Goal: Information Seeking & Learning: Compare options

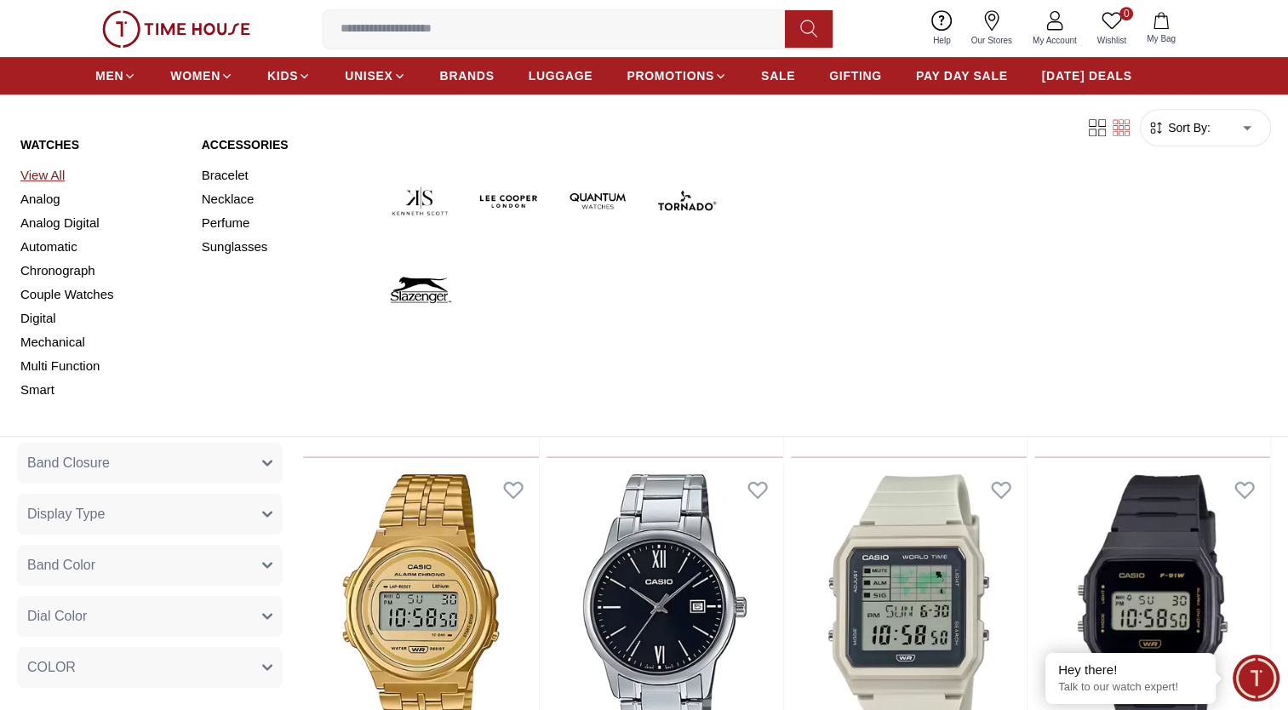
click at [60, 175] on link "View All" at bounding box center [100, 175] width 161 height 24
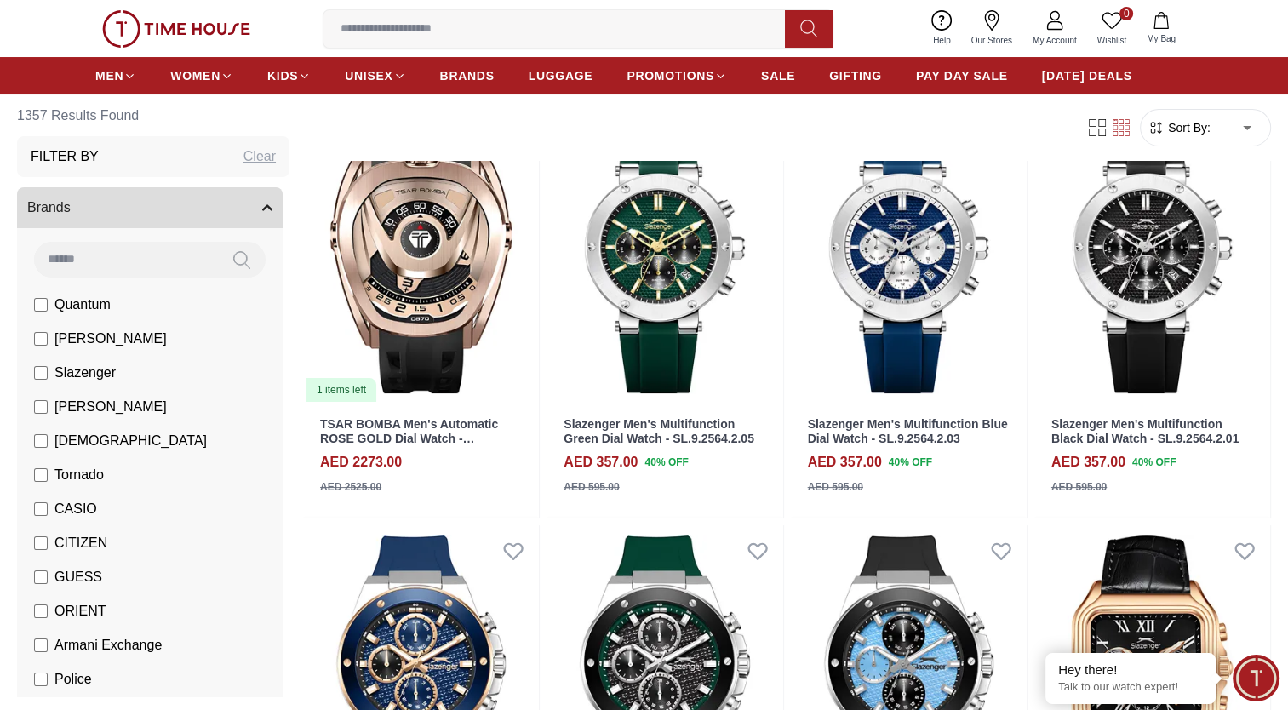
scroll to position [85, 0]
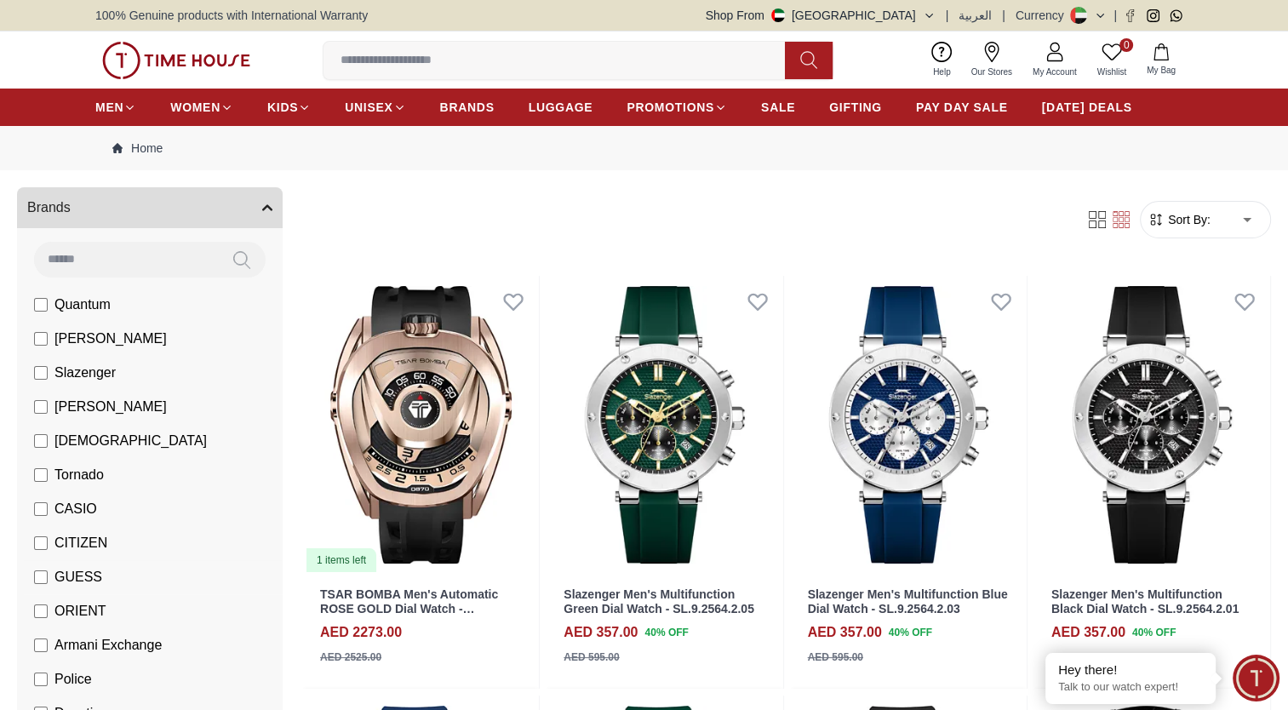
scroll to position [170, 0]
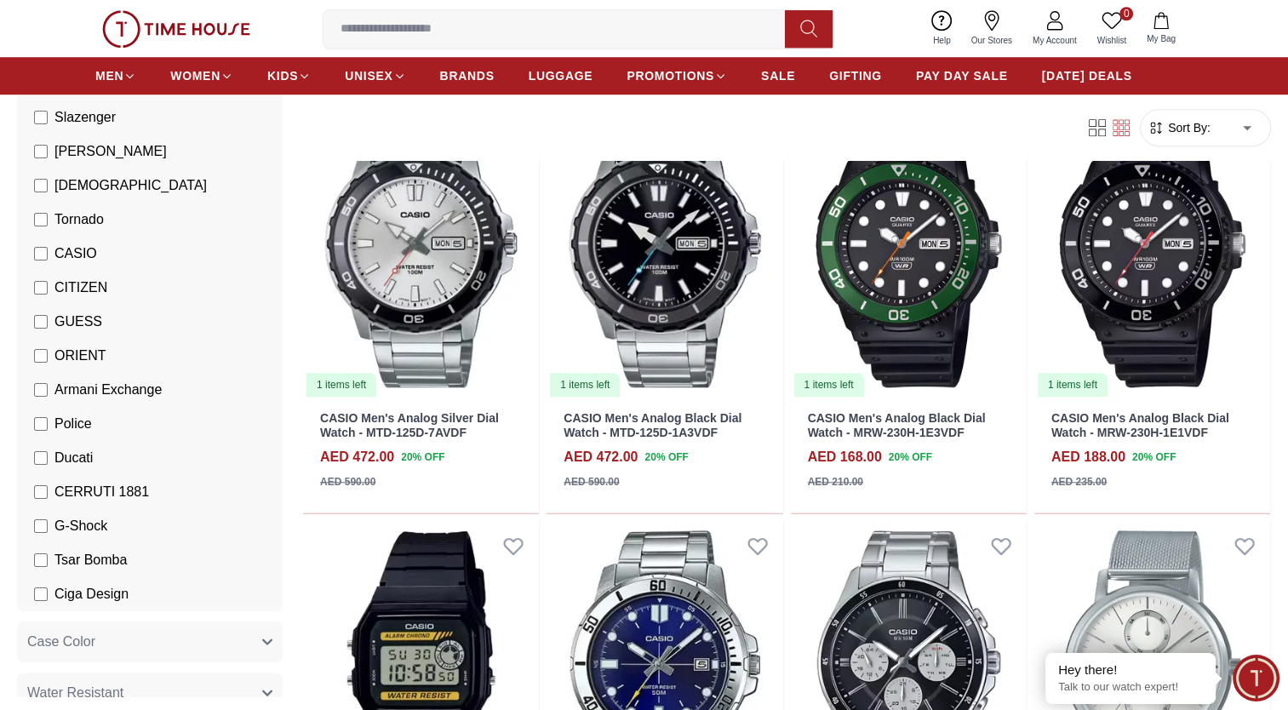
scroll to position [1447, 0]
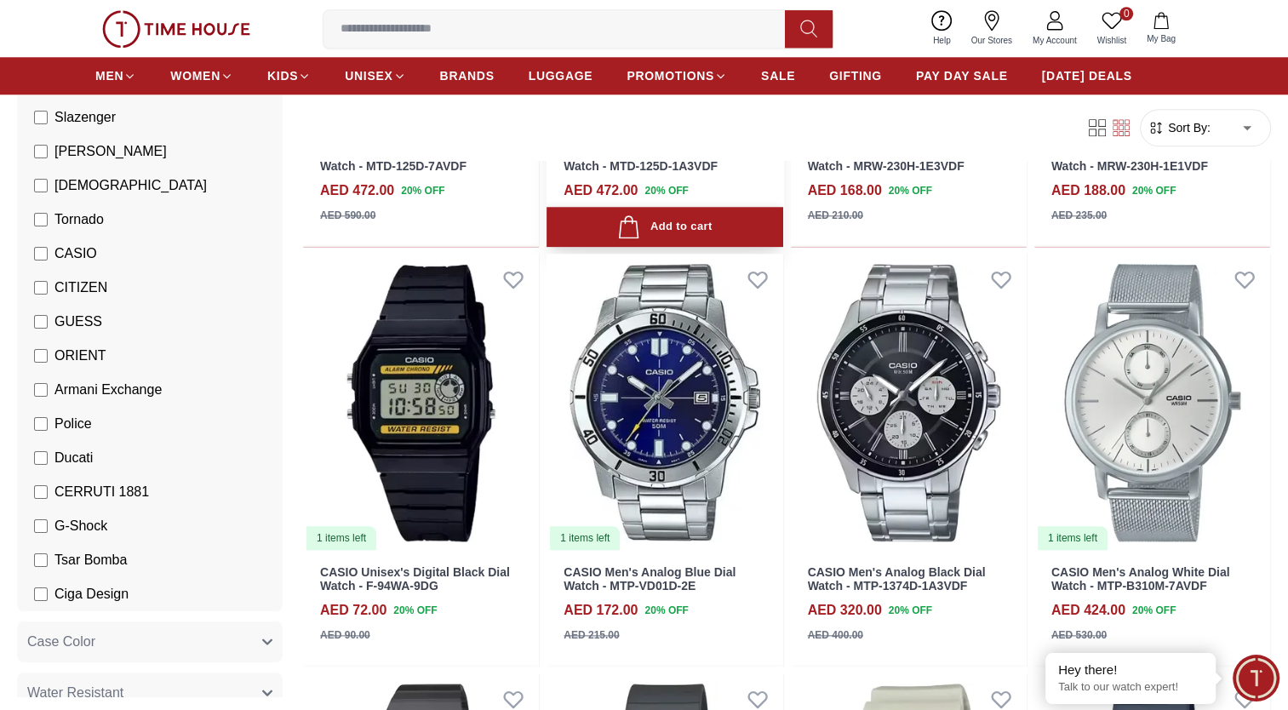
scroll to position [1788, 0]
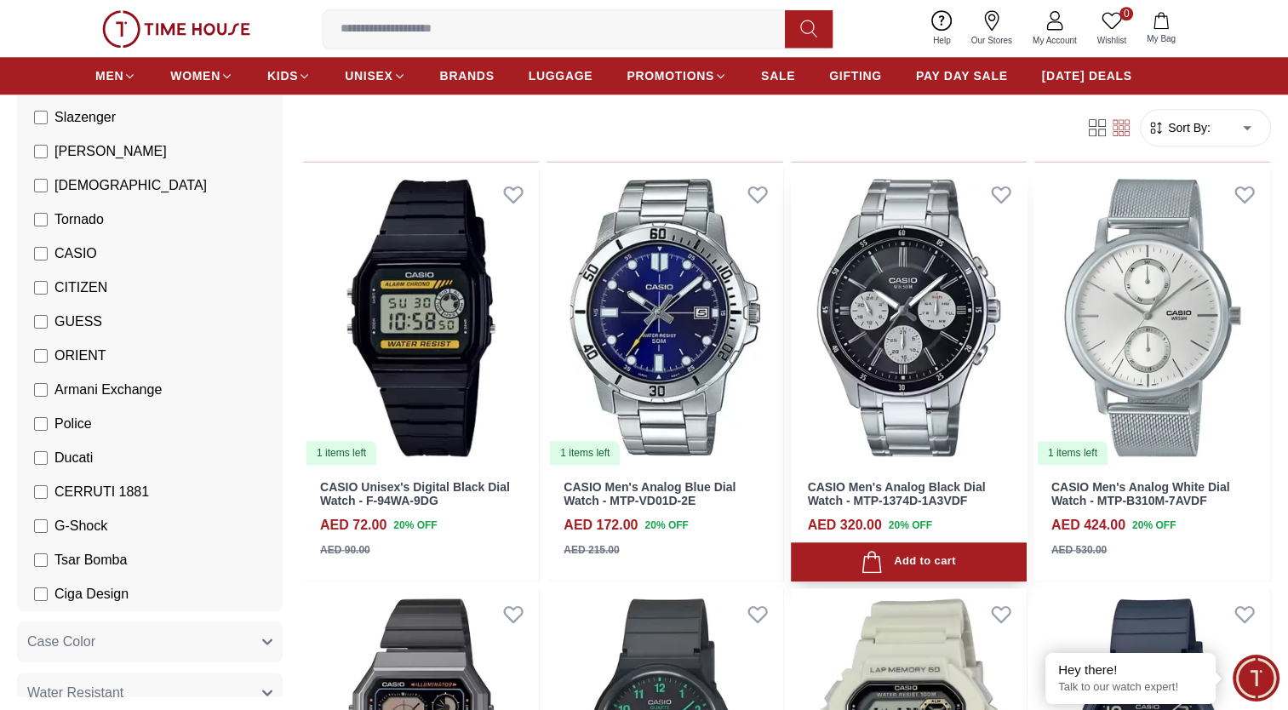
click at [952, 306] on img at bounding box center [909, 318] width 236 height 298
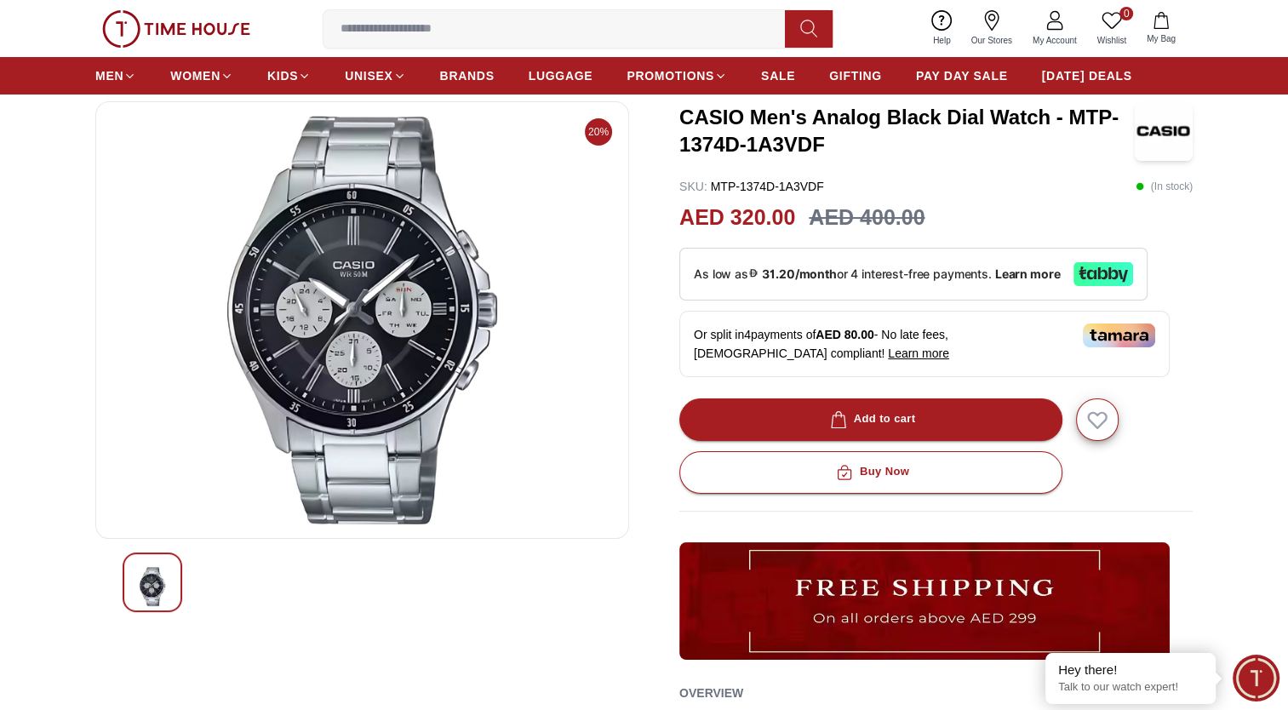
scroll to position [85, 0]
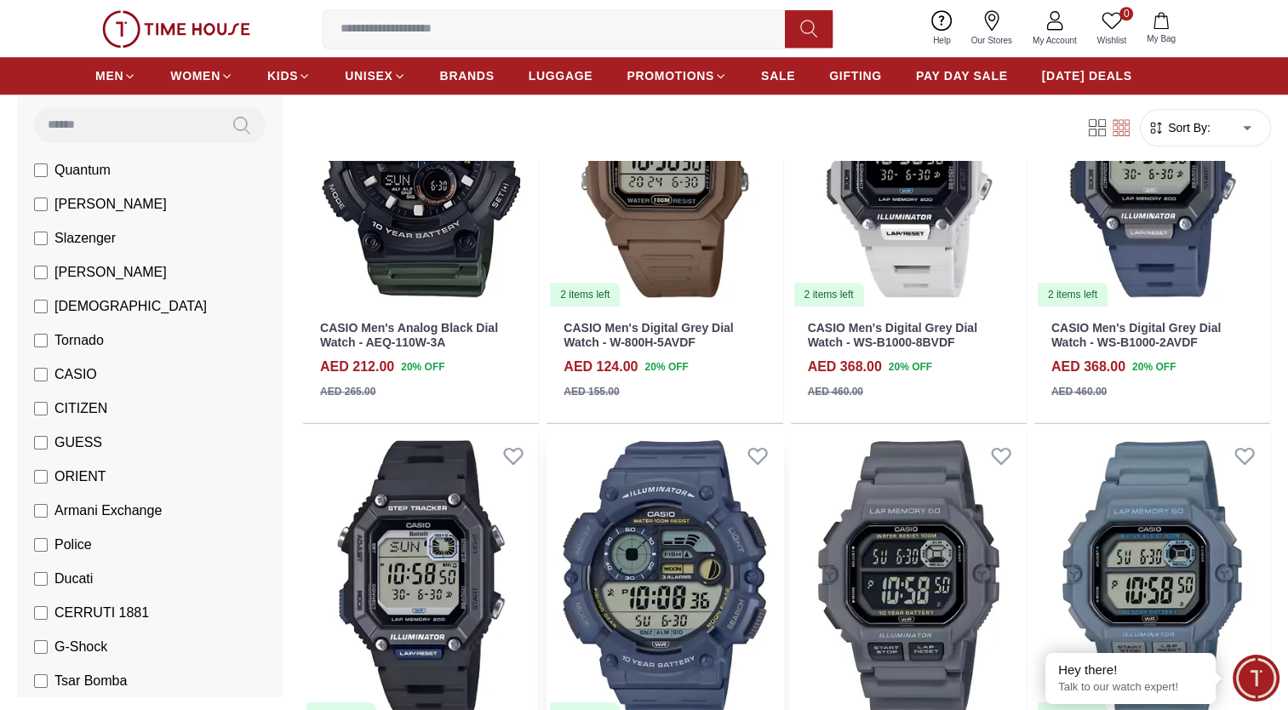
scroll to position [170, 0]
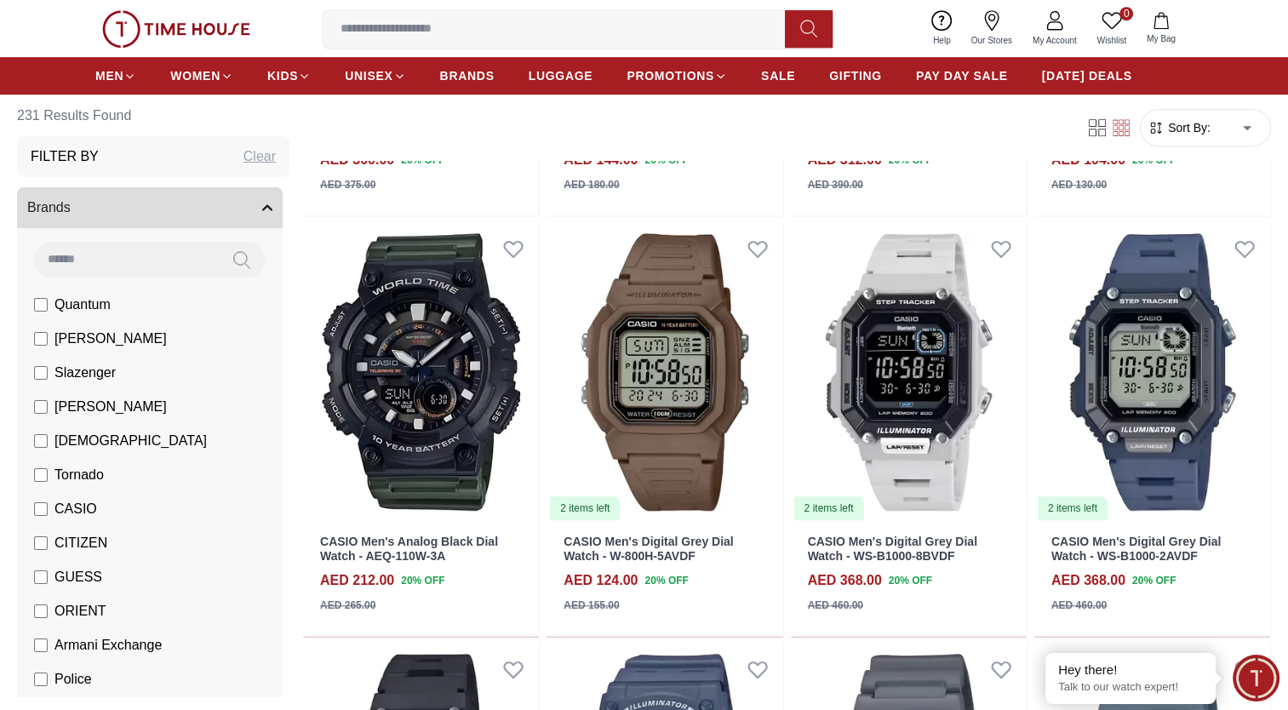
scroll to position [1271, 0]
